Goal: Task Accomplishment & Management: Complete application form

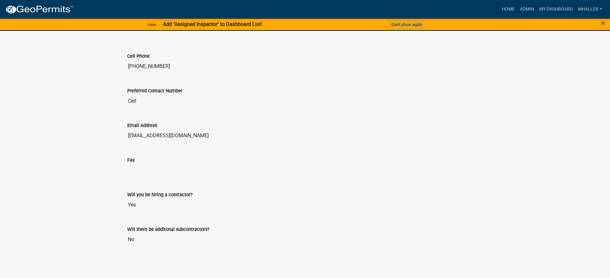
scroll to position [1052, 0]
click at [524, 9] on link "Admin" at bounding box center [526, 9] width 19 height 12
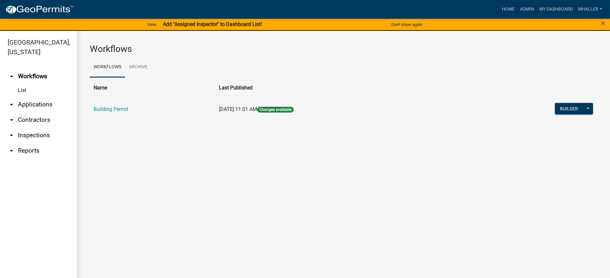
click at [32, 97] on link "arrow_drop_down Applications" at bounding box center [38, 104] width 77 height 15
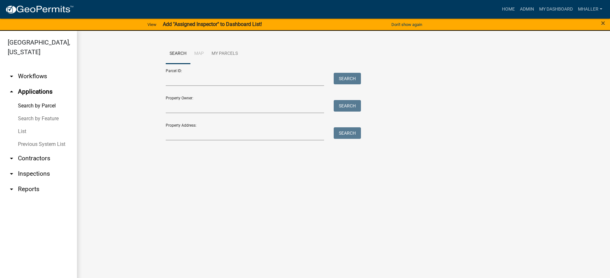
click at [21, 125] on link "List" at bounding box center [38, 131] width 77 height 13
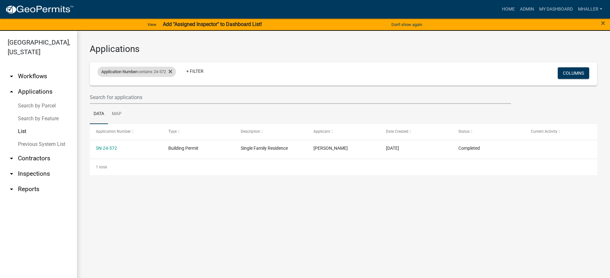
click at [160, 72] on div "Application Number contains 24-572 Remove this filter" at bounding box center [136, 72] width 79 height 10
click at [141, 93] on input "24-572" at bounding box center [139, 95] width 59 height 13
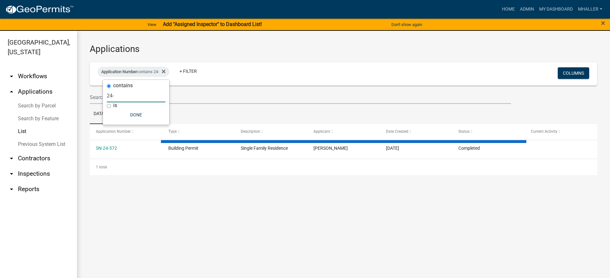
type input "24"
select select "1: 25"
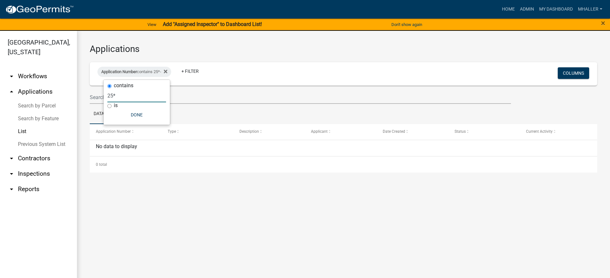
type input "25"
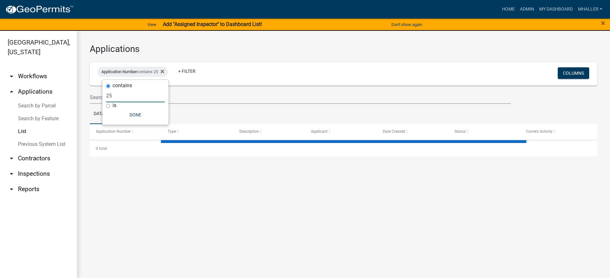
select select "1: 25"
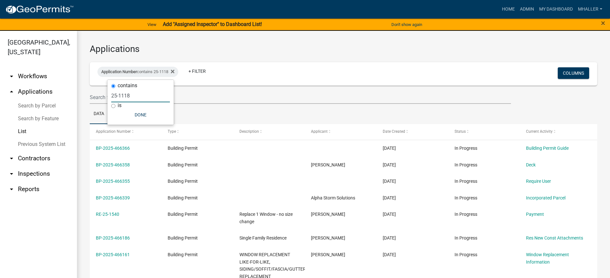
type input "25-1118"
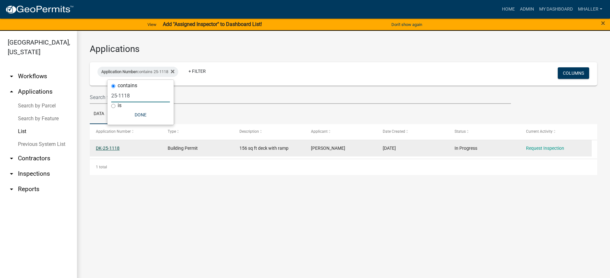
click at [104, 147] on link "DK-25-1118" at bounding box center [108, 147] width 24 height 5
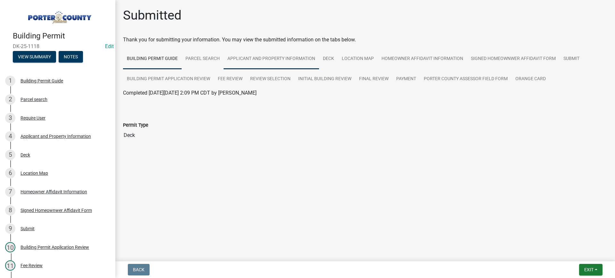
click at [284, 58] on link "Applicant and Property Information" at bounding box center [271, 59] width 95 height 21
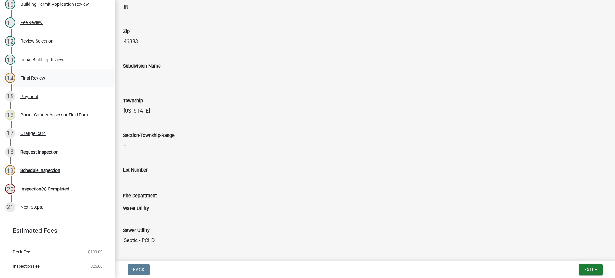
scroll to position [254, 0]
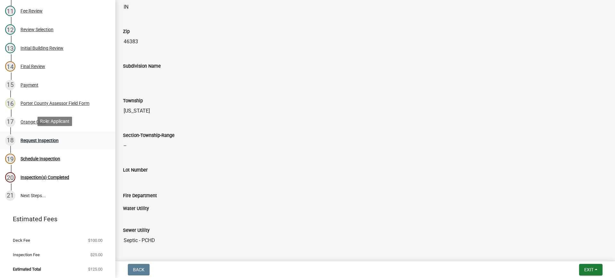
click at [45, 140] on div "Request Inspection" at bounding box center [40, 140] width 38 height 4
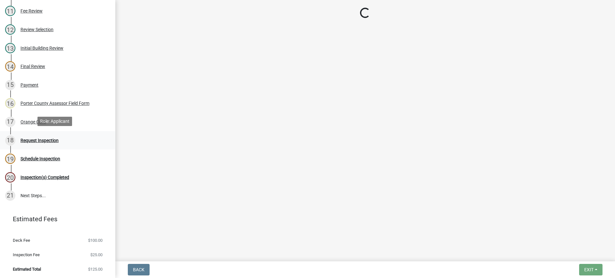
scroll to position [0, 0]
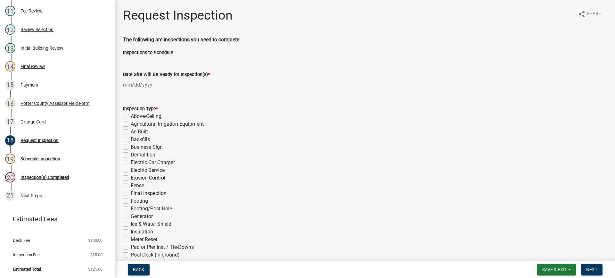
select select "8"
select select "2025"
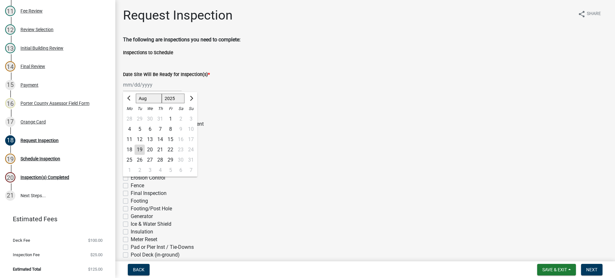
click at [134, 81] on div "[PERSON_NAME] Feb Mar Apr [PERSON_NAME][DATE] Oct Nov [DATE] 1526 1527 1528 152…" at bounding box center [152, 84] width 59 height 13
click at [151, 148] on div "20" at bounding box center [150, 150] width 10 height 10
type input "[DATE]"
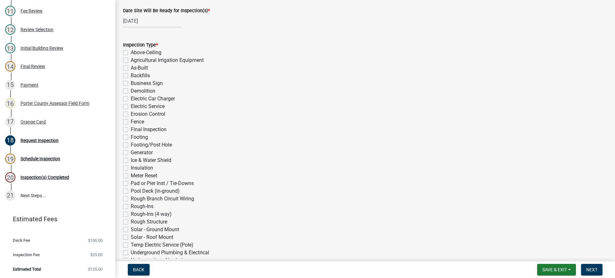
scroll to position [96, 0]
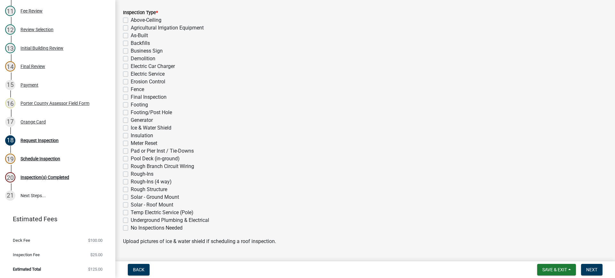
click at [131, 189] on label "Rough Structure" at bounding box center [149, 190] width 37 height 8
click at [131, 189] on input "Rough Structure" at bounding box center [133, 188] width 4 height 4
checkbox input "true"
checkbox input "false"
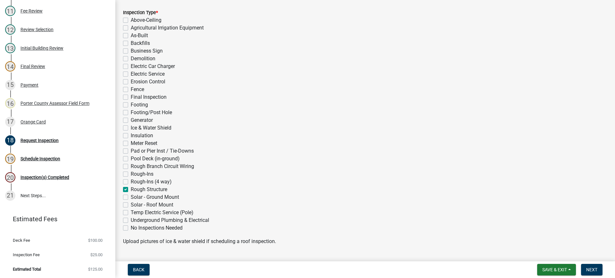
checkbox input "false"
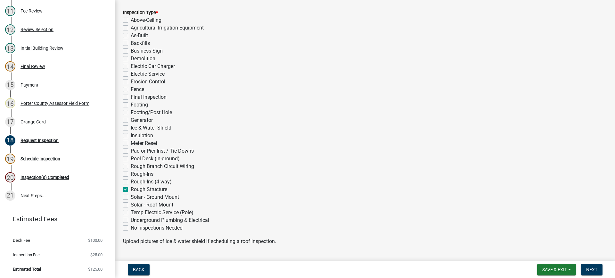
checkbox input "false"
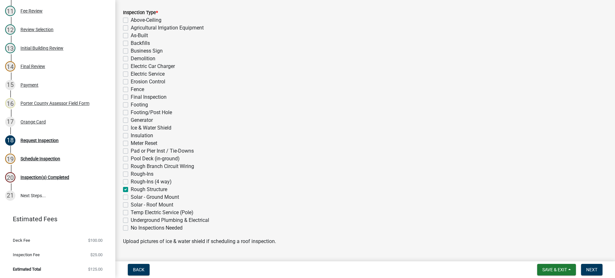
checkbox input "false"
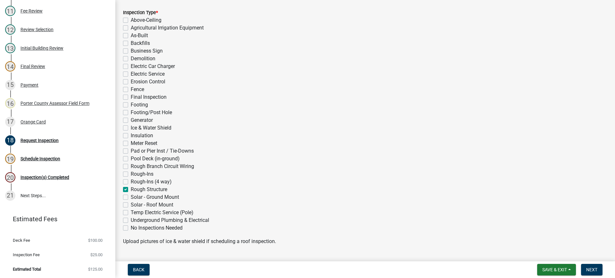
checkbox input "false"
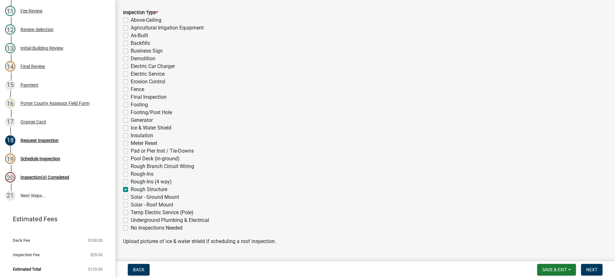
checkbox input "true"
checkbox input "false"
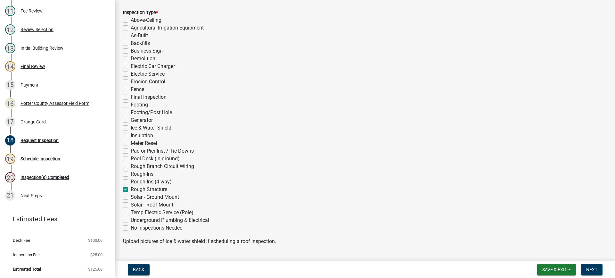
checkbox input "false"
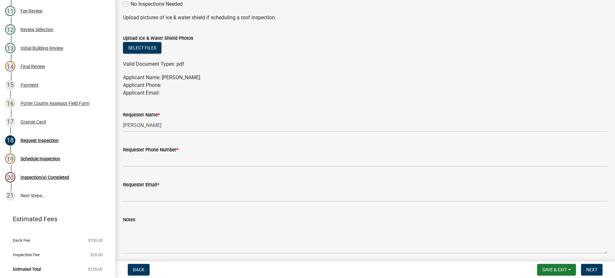
scroll to position [320, 0]
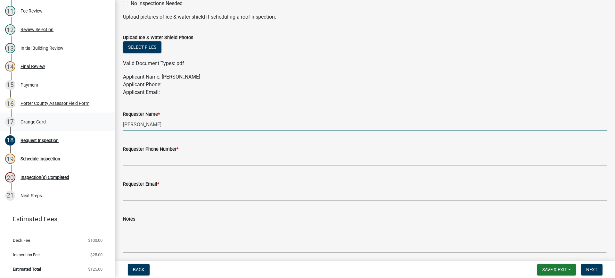
drag, startPoint x: 170, startPoint y: 124, endPoint x: 59, endPoint y: 129, distance: 111.3
click at [82, 125] on div "Building Permit DK-25-1118 Edit View Summary Notes 1 Building Permit Guide 2 Pa…" at bounding box center [307, 139] width 615 height 278
type input "owner"
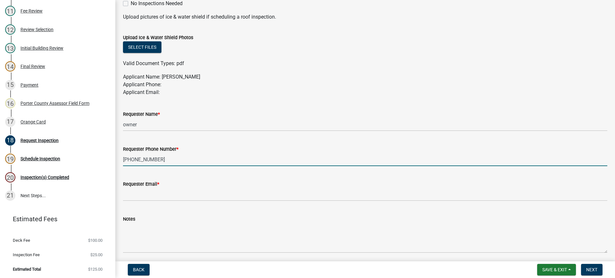
type input "[PHONE_NUMBER]"
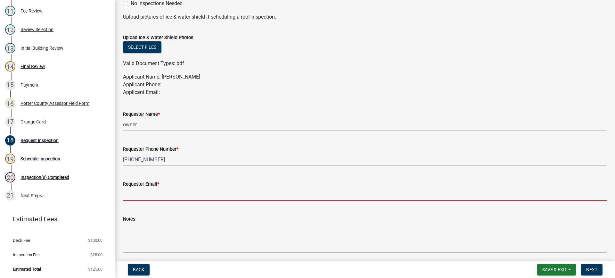
click at [148, 195] on input "Requester Email *" at bounding box center [365, 194] width 484 height 13
type input "[EMAIL_ADDRESS][DOMAIN_NAME]"
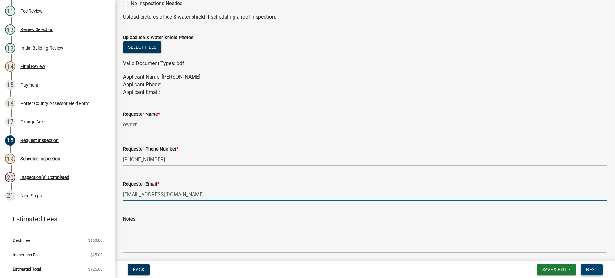
click at [593, 270] on span "Next" at bounding box center [591, 269] width 11 height 5
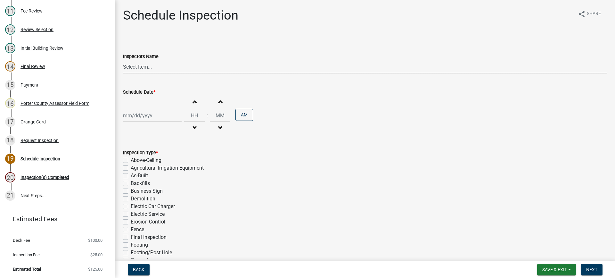
click at [141, 67] on select "Select Item... mhaller ([PERSON_NAME])" at bounding box center [365, 66] width 484 height 13
select select "ca350da2-795e-4cf8-941d-46ff53e354ae"
click at [123, 60] on select "Select Item... mhaller ([PERSON_NAME])" at bounding box center [365, 66] width 484 height 13
select select "8"
select select "2025"
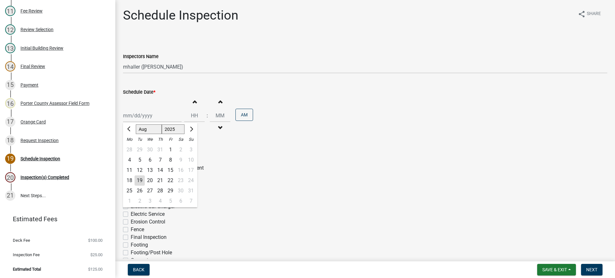
drag, startPoint x: 145, startPoint y: 115, endPoint x: 145, endPoint y: 120, distance: 4.2
click at [145, 116] on div "[PERSON_NAME] Feb Mar Apr [PERSON_NAME][DATE] Oct Nov [DATE] 1526 1527 1528 152…" at bounding box center [152, 115] width 59 height 13
drag, startPoint x: 138, startPoint y: 181, endPoint x: 149, endPoint y: 186, distance: 11.9
click at [138, 181] on div "19" at bounding box center [140, 180] width 10 height 10
type input "[DATE]"
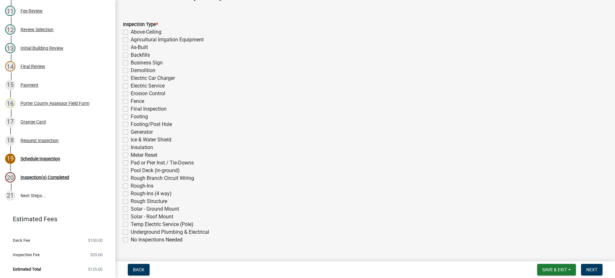
scroll to position [144, 0]
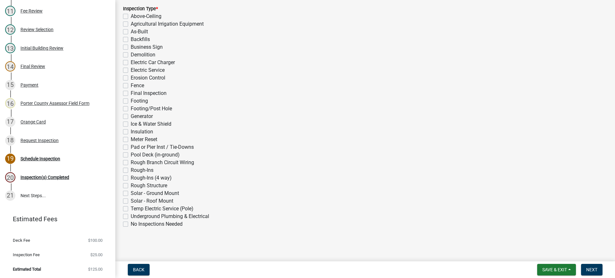
click at [131, 185] on label "Rough Structure" at bounding box center [149, 186] width 37 height 8
click at [131, 185] on input "Rough Structure" at bounding box center [133, 184] width 4 height 4
checkbox input "true"
checkbox input "false"
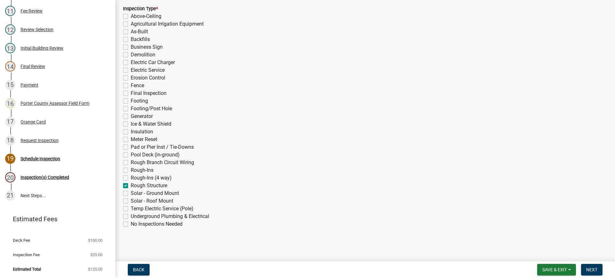
checkbox input "false"
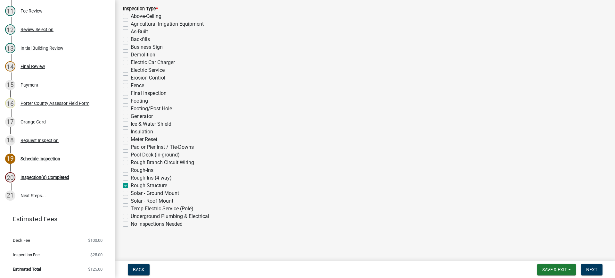
checkbox input "false"
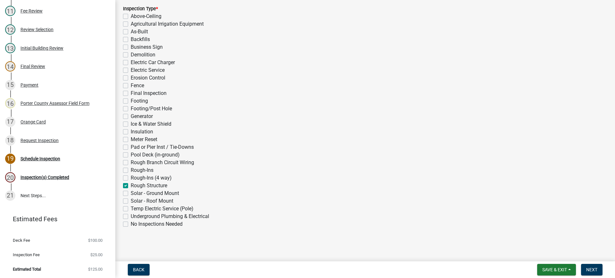
checkbox input "false"
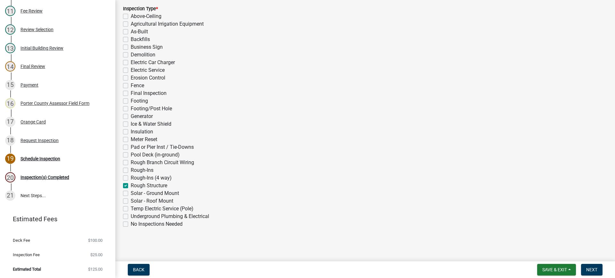
checkbox input "false"
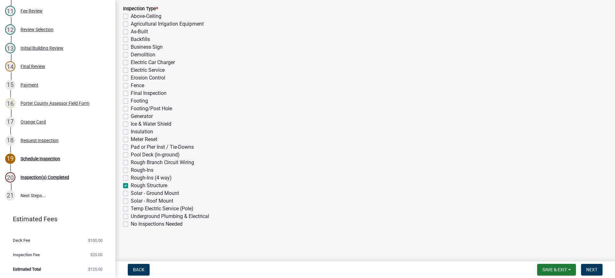
checkbox input "true"
checkbox input "false"
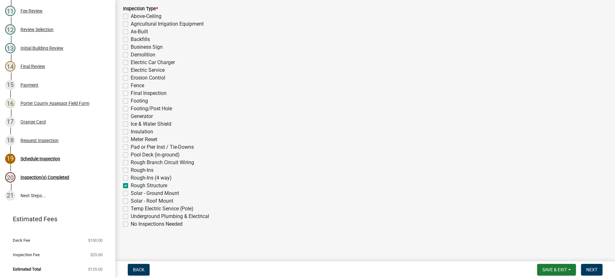
checkbox input "false"
click at [594, 269] on span "Next" at bounding box center [591, 269] width 11 height 5
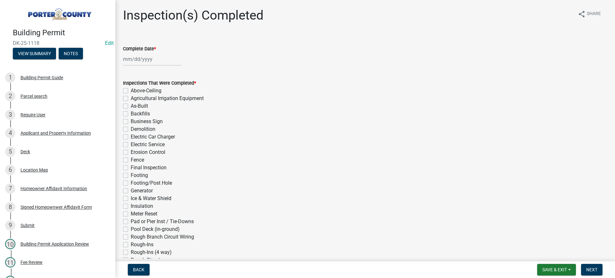
scroll to position [2, 0]
